Goal: Find specific page/section: Find specific page/section

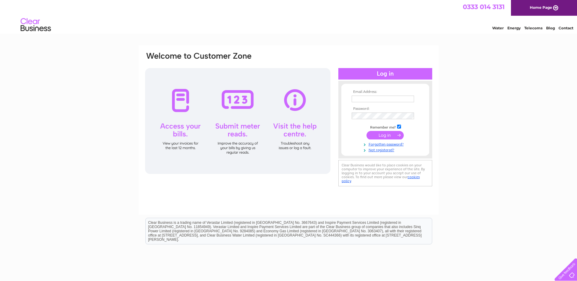
click at [386, 101] on input "text" at bounding box center [383, 99] width 62 height 7
type input "duggielynn@hotmail.co.uk"
click at [367, 132] on input "submit" at bounding box center [385, 136] width 37 height 8
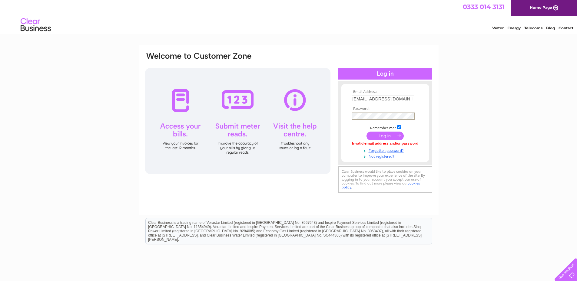
click at [367, 132] on input "submit" at bounding box center [385, 136] width 37 height 8
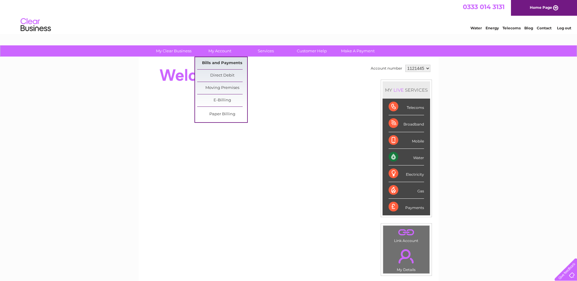
click at [206, 63] on link "Bills and Payments" at bounding box center [222, 63] width 50 height 12
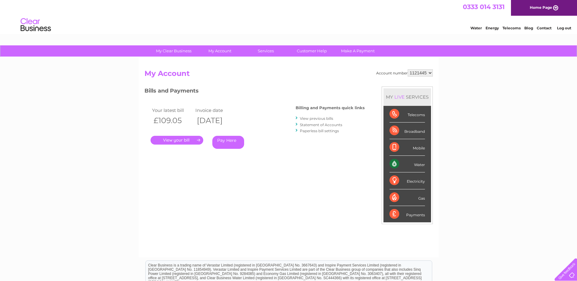
click at [187, 141] on link "." at bounding box center [177, 140] width 53 height 9
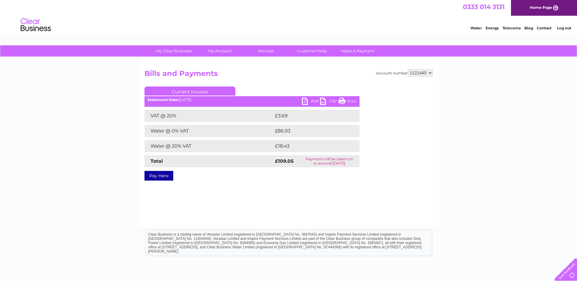
click at [310, 100] on link "PDF" at bounding box center [311, 102] width 18 height 9
